Goal: Book appointment/travel/reservation

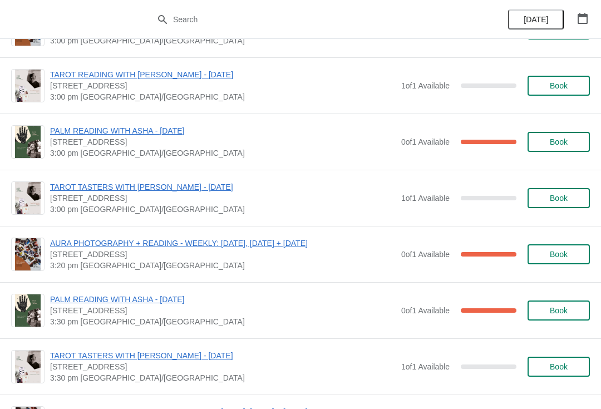
scroll to position [1225, 0]
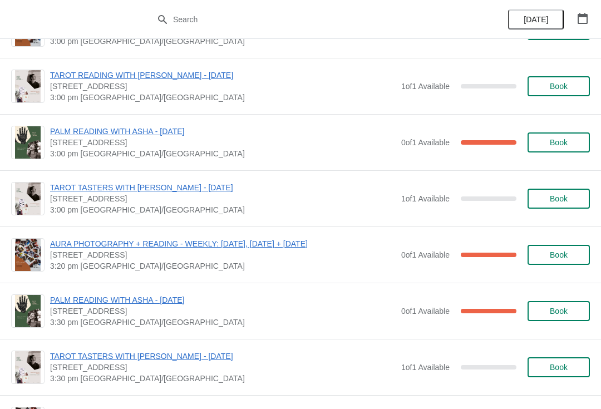
click at [571, 203] on button "Book" at bounding box center [559, 199] width 62 height 20
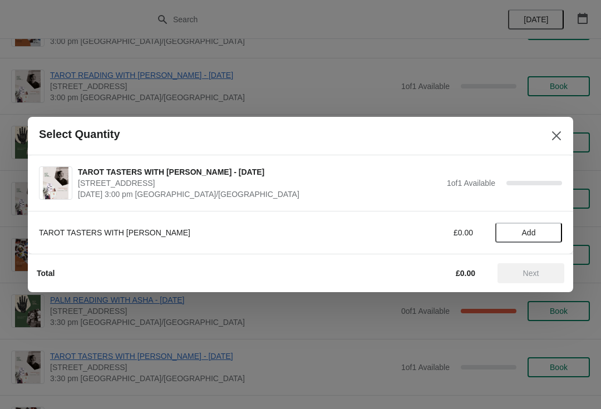
click at [530, 236] on span "Add" at bounding box center [529, 232] width 14 height 9
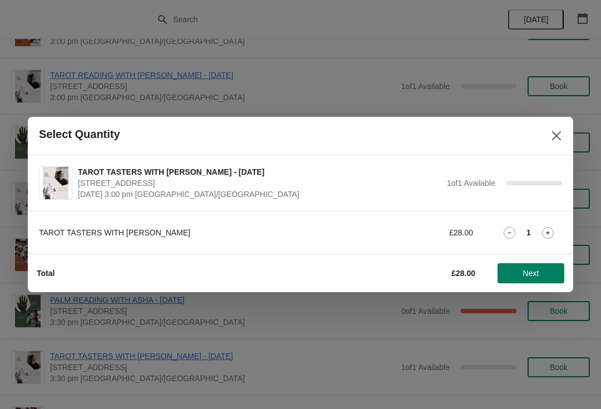
click at [536, 281] on button "Next" at bounding box center [531, 273] width 67 height 20
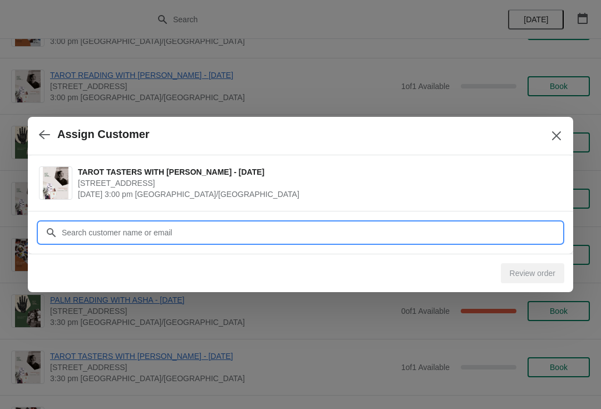
click at [492, 231] on input "Customer" at bounding box center [311, 233] width 501 height 20
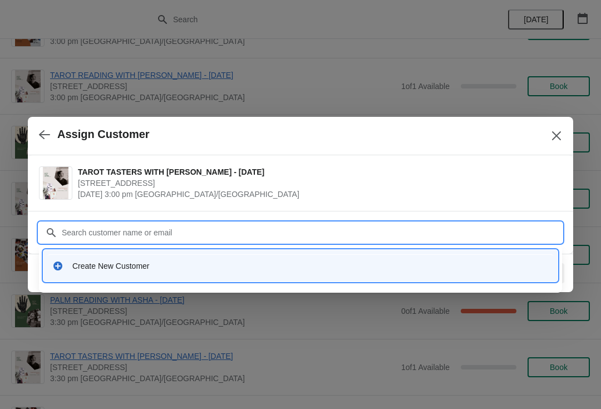
click at [428, 266] on div "Create New Customer" at bounding box center [310, 266] width 477 height 11
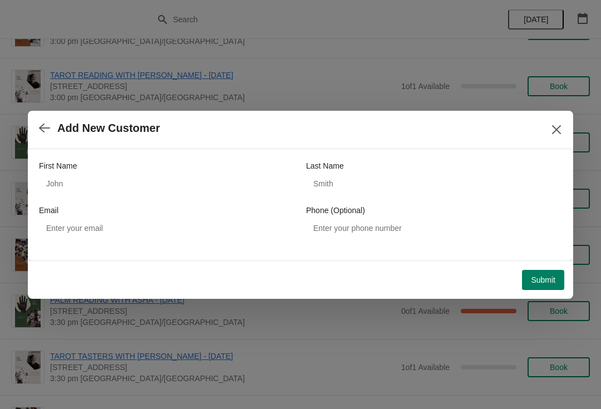
click at [166, 169] on div "First Name" at bounding box center [167, 165] width 256 height 11
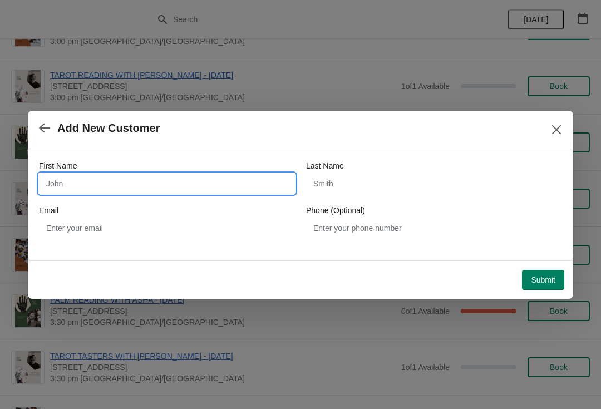
click at [177, 186] on input "First Name" at bounding box center [167, 184] width 256 height 20
type input "Hiruni"
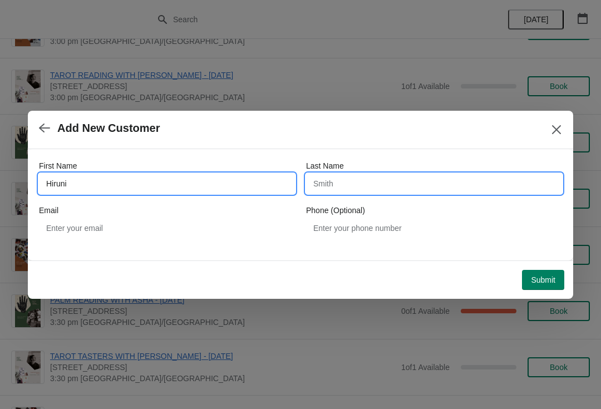
click at [375, 192] on input "Last Name" at bounding box center [434, 184] width 256 height 20
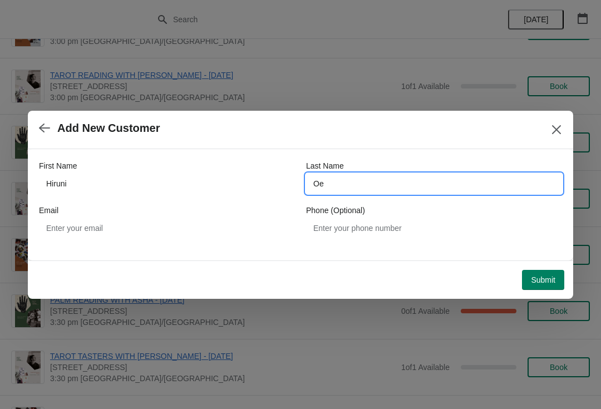
type input "O"
type input "Perera"
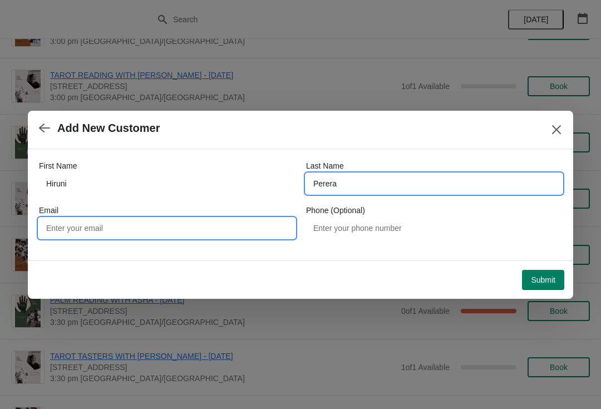
click at [185, 237] on input "Email" at bounding box center [167, 228] width 256 height 20
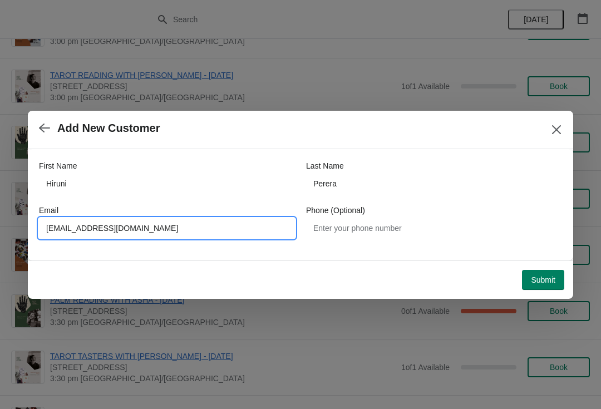
type input "[EMAIL_ADDRESS][DOMAIN_NAME]"
